Goal: Navigation & Orientation: Go to known website

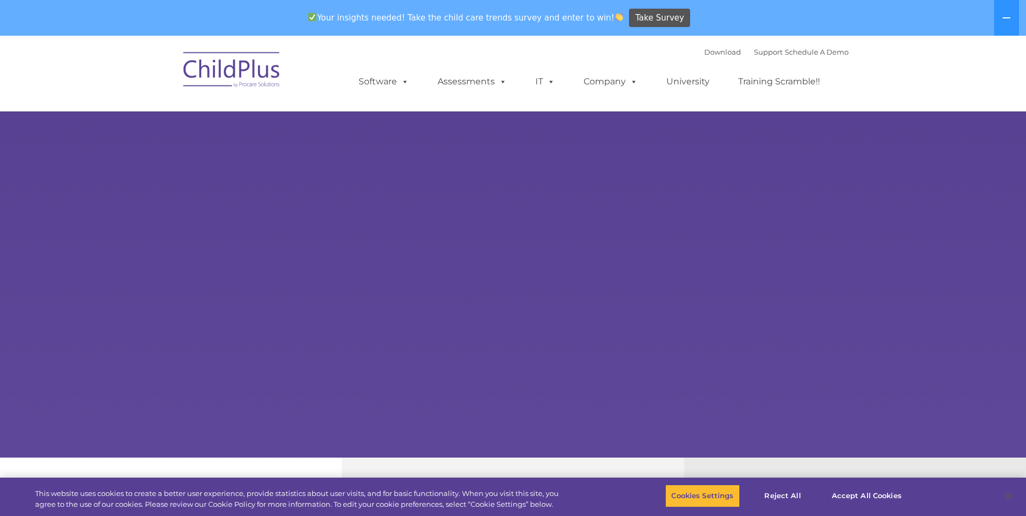
select select "MEDIUM"
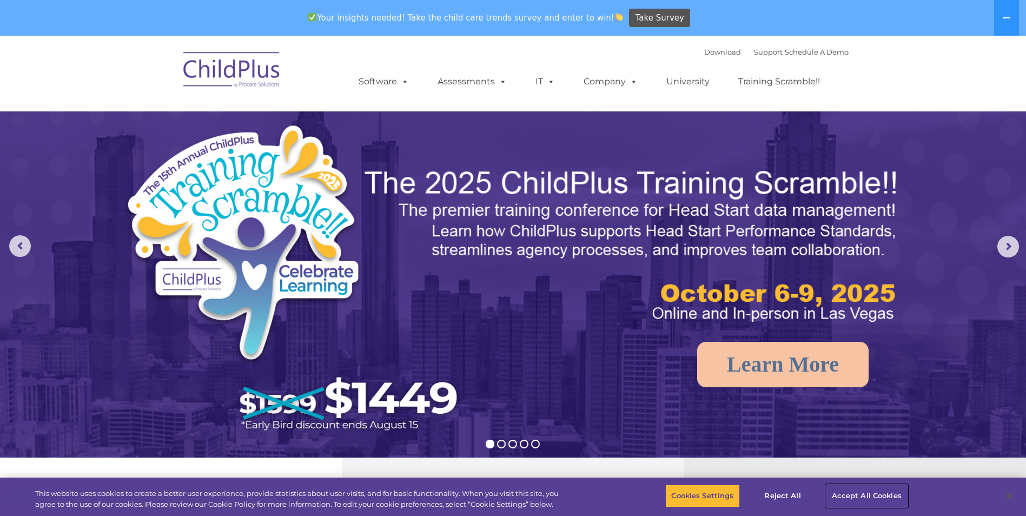
click at [845, 495] on button "Accept All Cookies" at bounding box center [867, 496] width 82 height 23
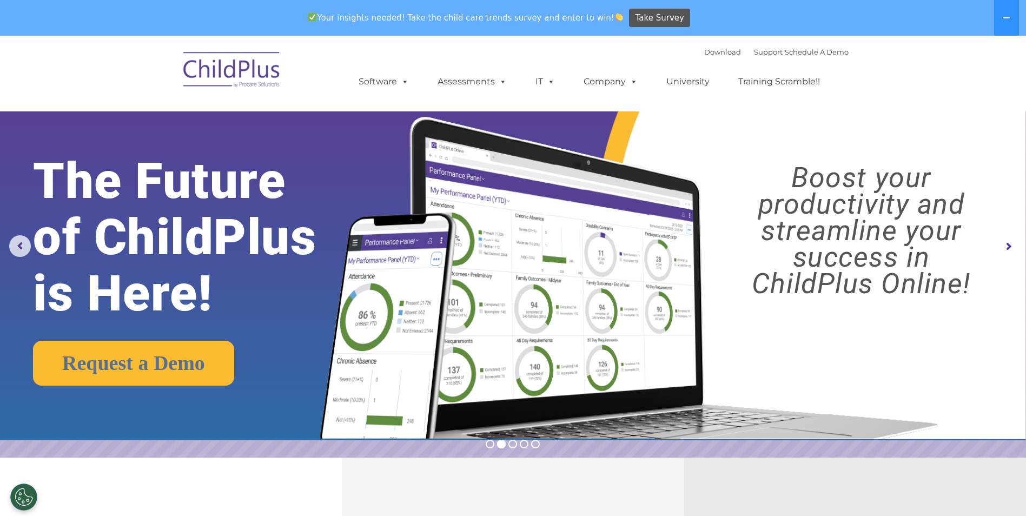
click at [1008, 244] on rs-arrow at bounding box center [1008, 247] width 22 height 22
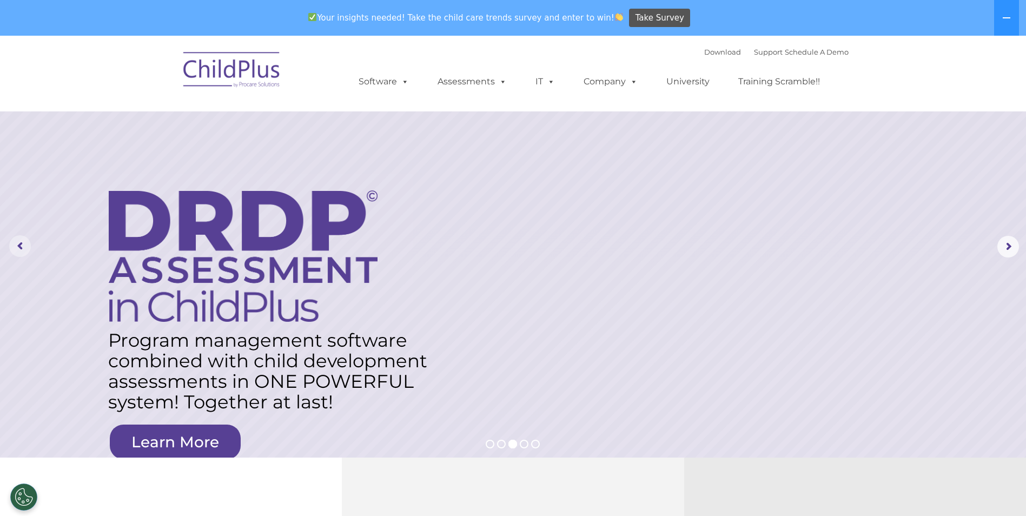
click at [16, 246] on rs-arrow at bounding box center [20, 246] width 22 height 22
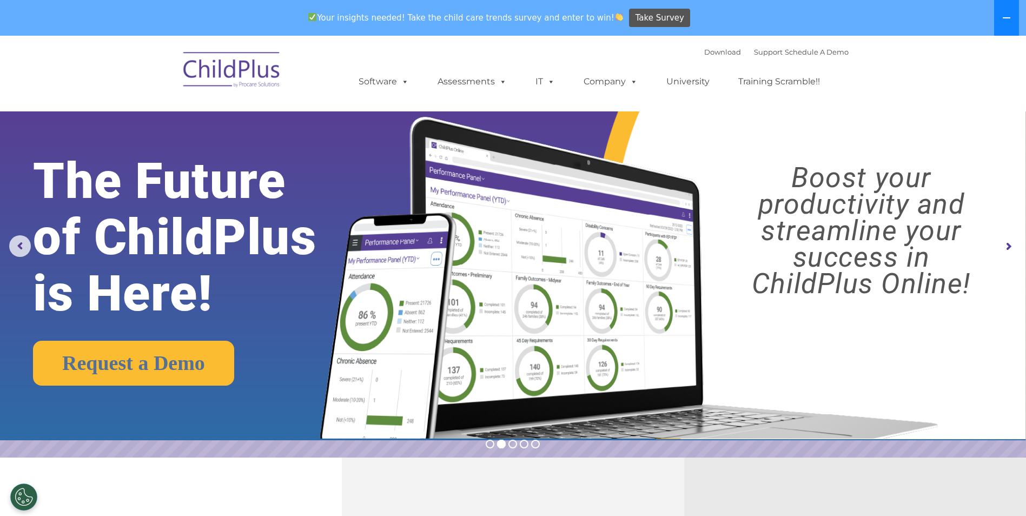
click at [1003, 17] on icon at bounding box center [1006, 18] width 9 height 9
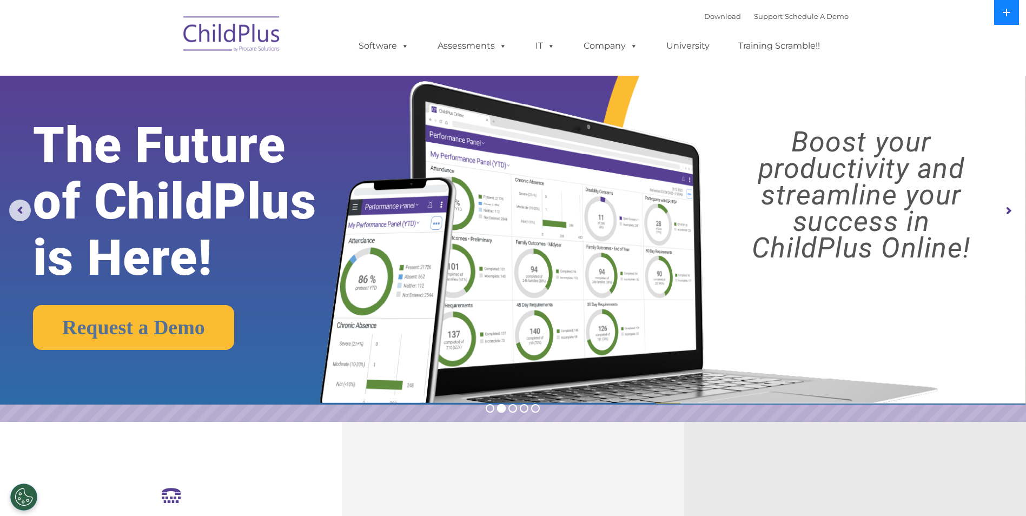
click at [1004, 14] on icon at bounding box center [1006, 12] width 9 height 9
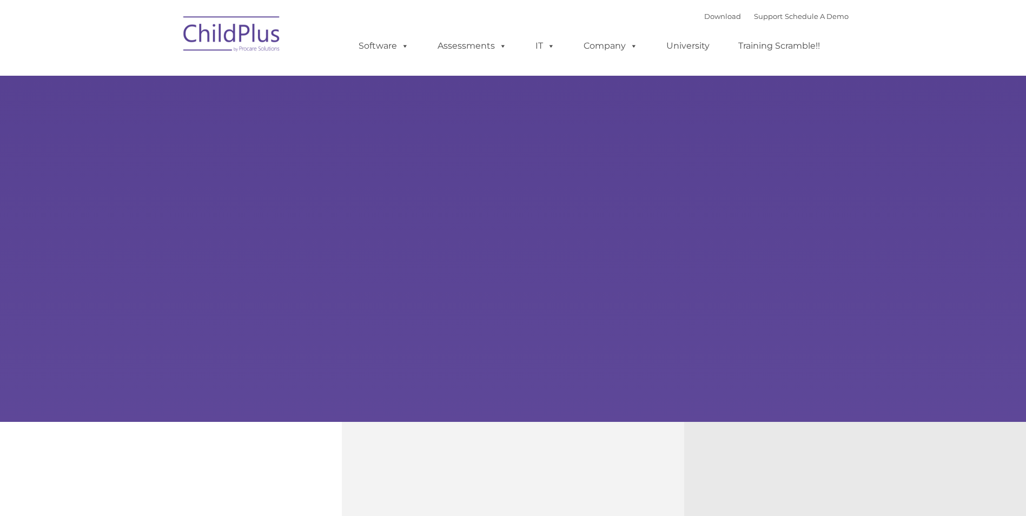
type input ""
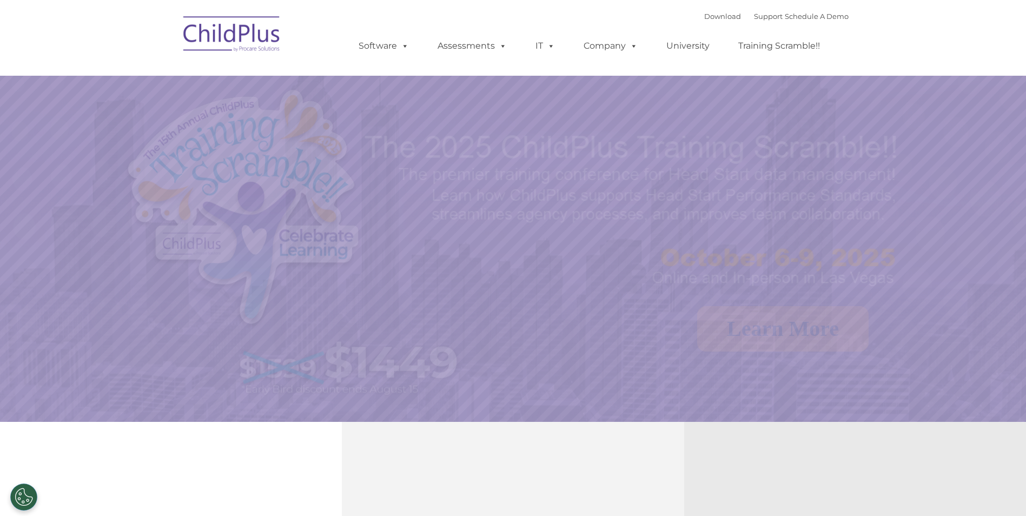
select select "MEDIUM"
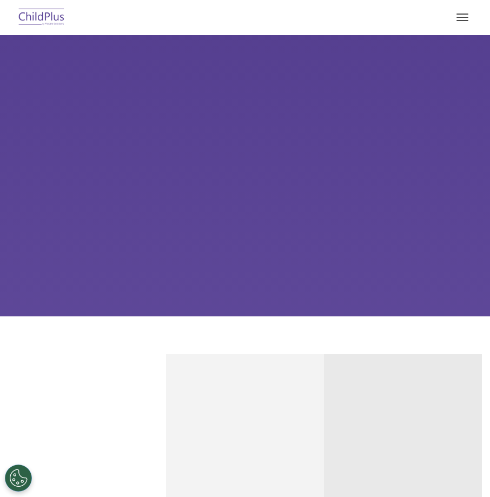
select select "MEDIUM"
